Goal: Communication & Community: Answer question/provide support

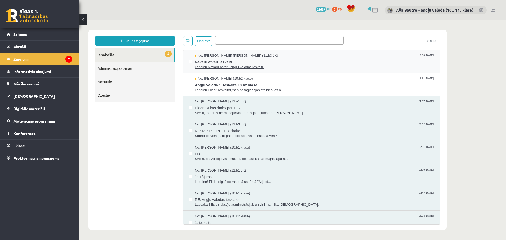
click at [249, 66] on span "Labdien.Nevaru atvērt angļu valodas ieskaiti." at bounding box center [315, 67] width 240 height 5
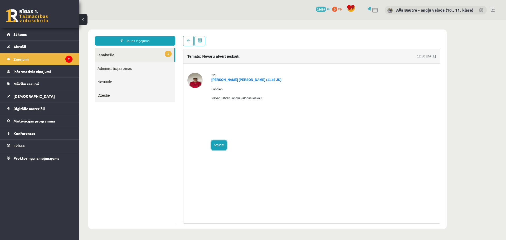
click at [220, 146] on link "Atbildēt" at bounding box center [218, 144] width 15 height 9
type input "**********"
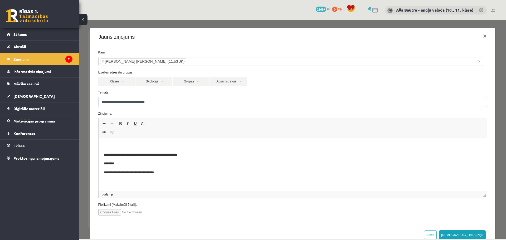
click at [108, 144] on p "Bagātinātā teksta redaktors, wiswyg-editor-47024967129200-1757930771-871" at bounding box center [293, 146] width 378 height 6
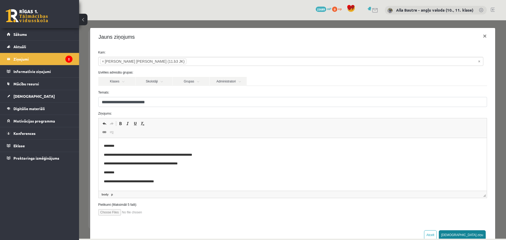
click at [473, 236] on button "[DEMOGRAPHIC_DATA] ziņu" at bounding box center [462, 234] width 47 height 9
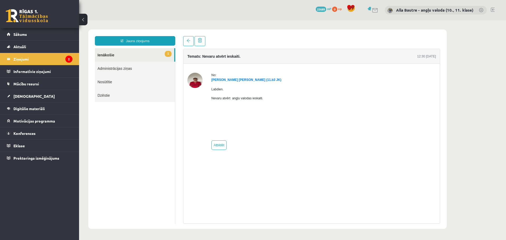
click at [106, 54] on link "1 Ienākošie" at bounding box center [134, 54] width 79 height 13
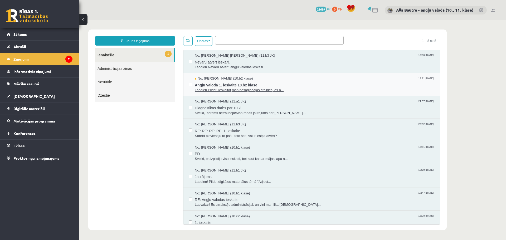
click at [234, 89] on span "Labdien.Pildot ieskaitot,man nesaglabājas atbildes, es n..." at bounding box center [315, 90] width 240 height 5
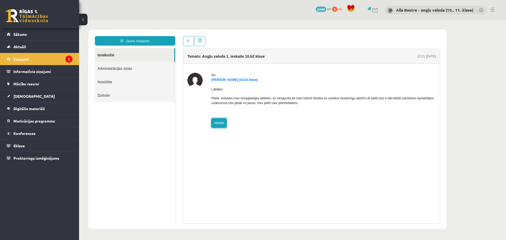
click at [219, 124] on link "Atbildēt" at bounding box center [218, 122] width 15 height 9
type input "**********"
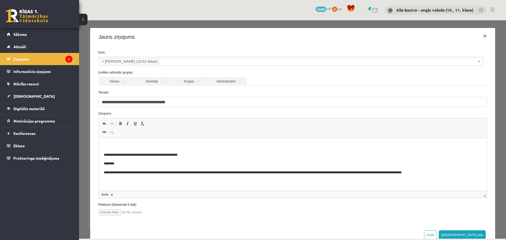
click at [110, 145] on p "Bagātinātā teksta redaktors, wiswyg-editor-47024839600420-1757930808-829" at bounding box center [293, 146] width 378 height 6
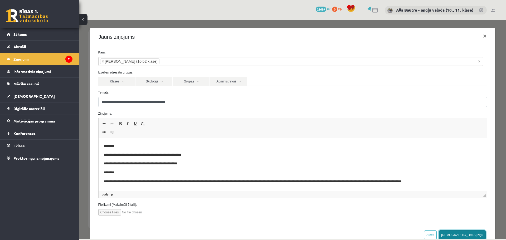
click at [471, 235] on button "[DEMOGRAPHIC_DATA] ziņu" at bounding box center [462, 234] width 47 height 9
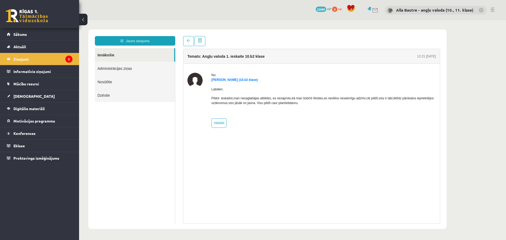
click at [106, 56] on link "Ienākošie" at bounding box center [134, 54] width 79 height 13
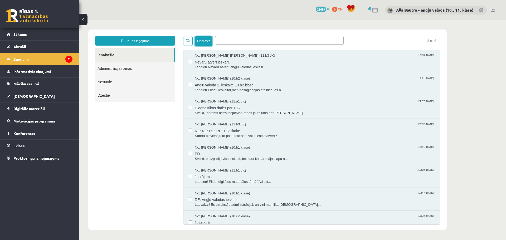
click at [209, 41] on button "Opcijas" at bounding box center [204, 40] width 18 height 9
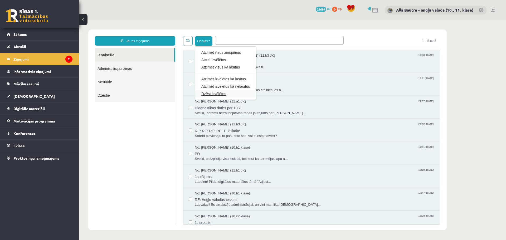
click at [211, 91] on link "Dzēst izvēlētos" at bounding box center [225, 93] width 48 height 5
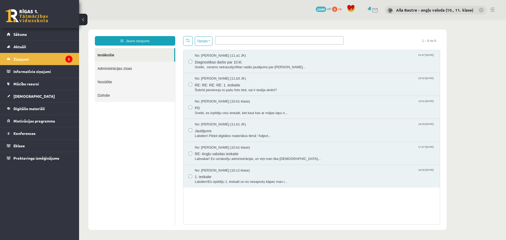
click at [493, 10] on link at bounding box center [493, 10] width 4 height 4
